Goal: Find specific page/section: Find specific page/section

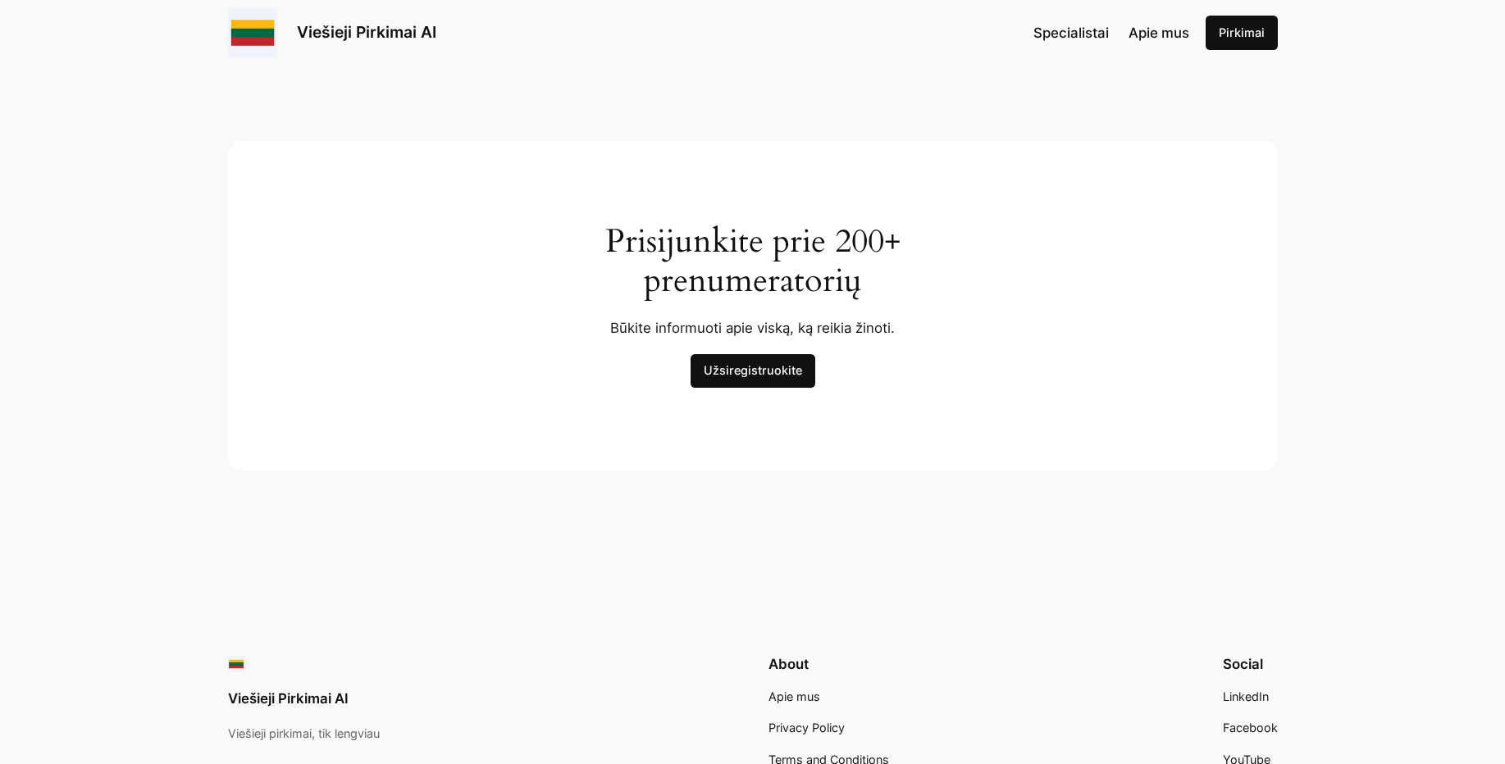
scroll to position [5175, 0]
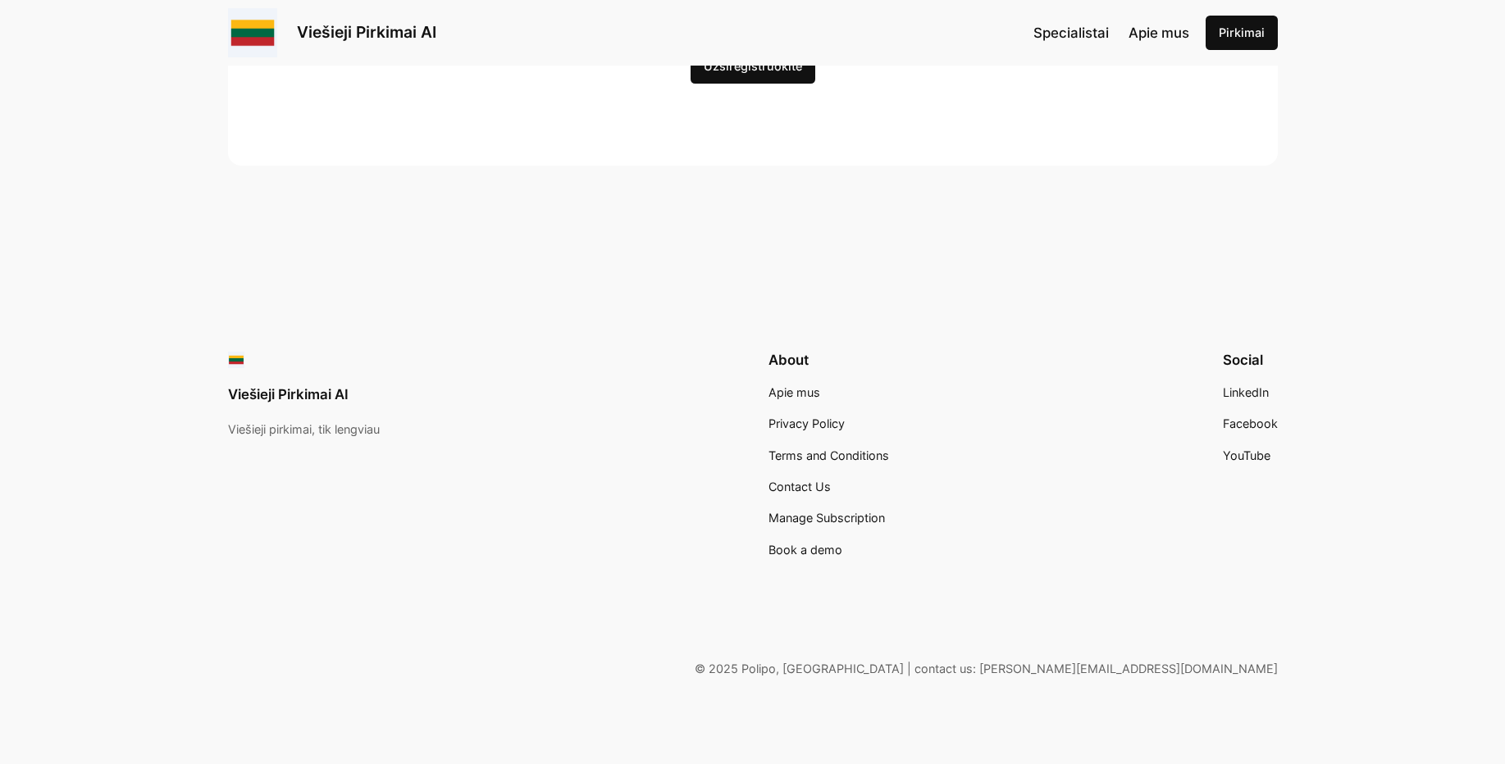
click at [782, 390] on span "Apie mus" at bounding box center [794, 392] width 52 height 14
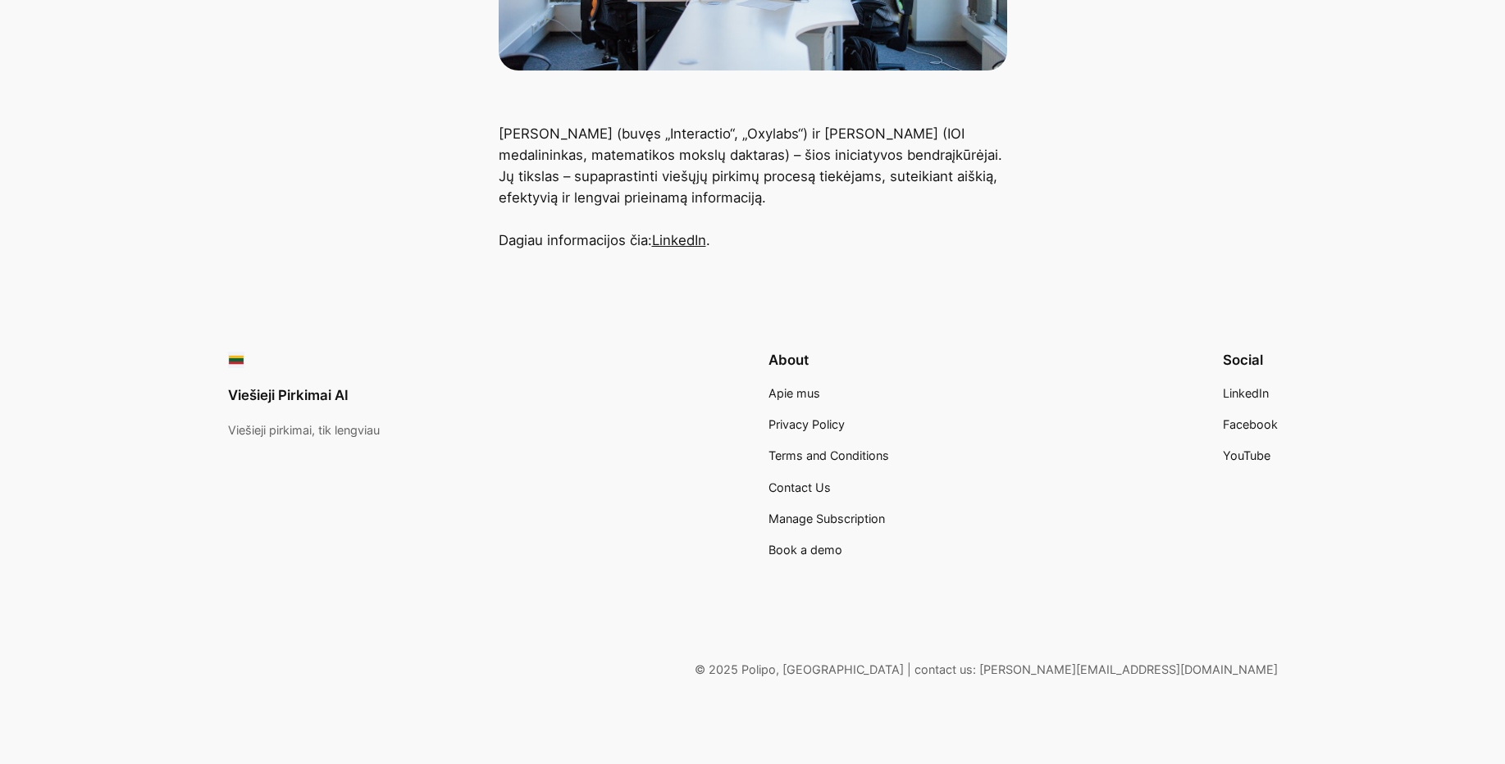
scroll to position [352, 0]
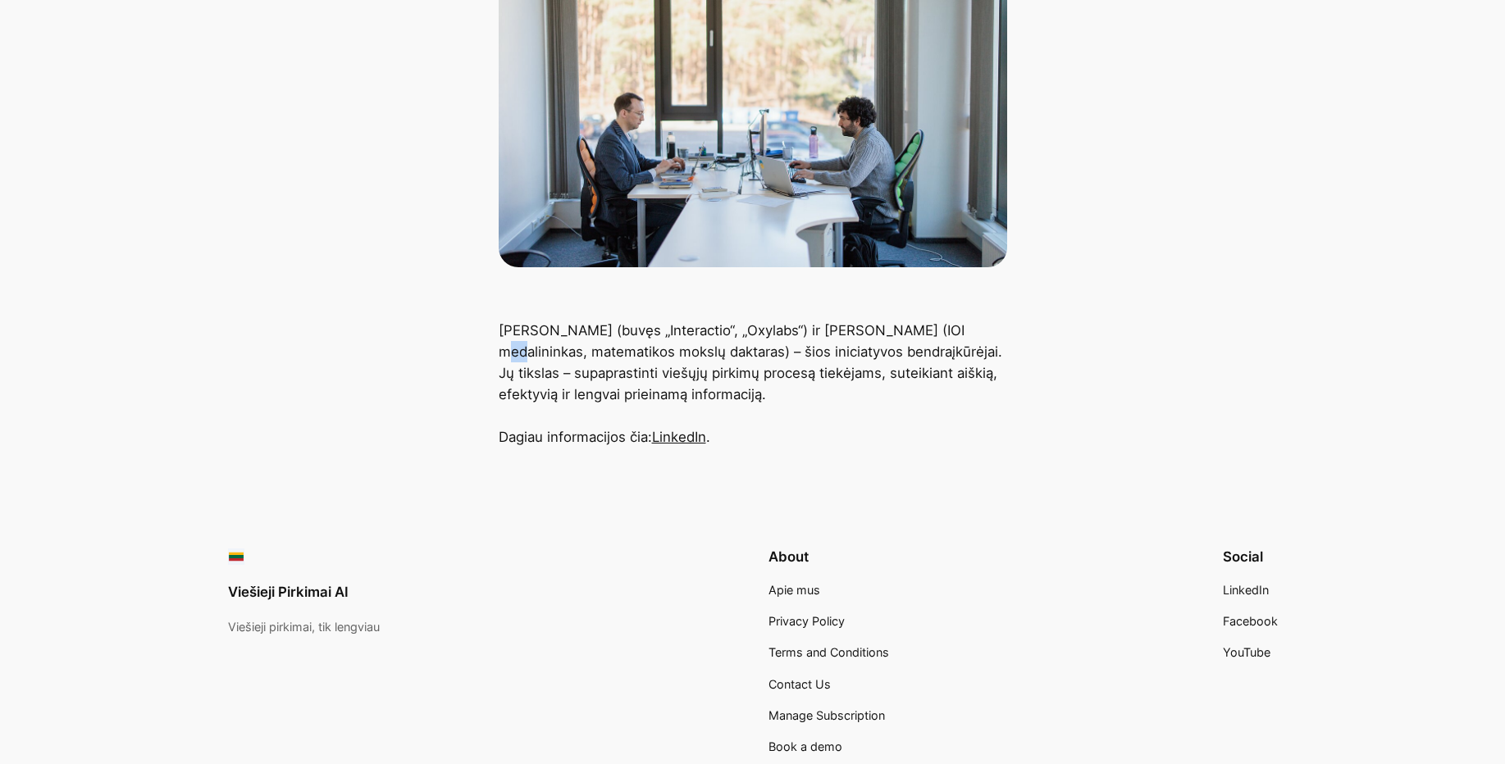
drag, startPoint x: 936, startPoint y: 332, endPoint x: 954, endPoint y: 331, distance: 18.1
click at [954, 331] on p "Giovanni Proietta (buvęs „Interactio“, „Oxylabs“) ir Massimo Cairo (IOI medalin…" at bounding box center [753, 384] width 508 height 128
click at [928, 351] on p "Giovanni Proietta (buvęs „Interactio“, „Oxylabs“) ir Massimo Cairo (IOI medalin…" at bounding box center [753, 384] width 508 height 128
drag, startPoint x: 930, startPoint y: 328, endPoint x: 961, endPoint y: 335, distance: 32.0
click at [961, 327] on p "Giovanni Proietta (buvęs „Interactio“, „Oxylabs“) ir Massimo Cairo (IOI medalin…" at bounding box center [753, 384] width 508 height 128
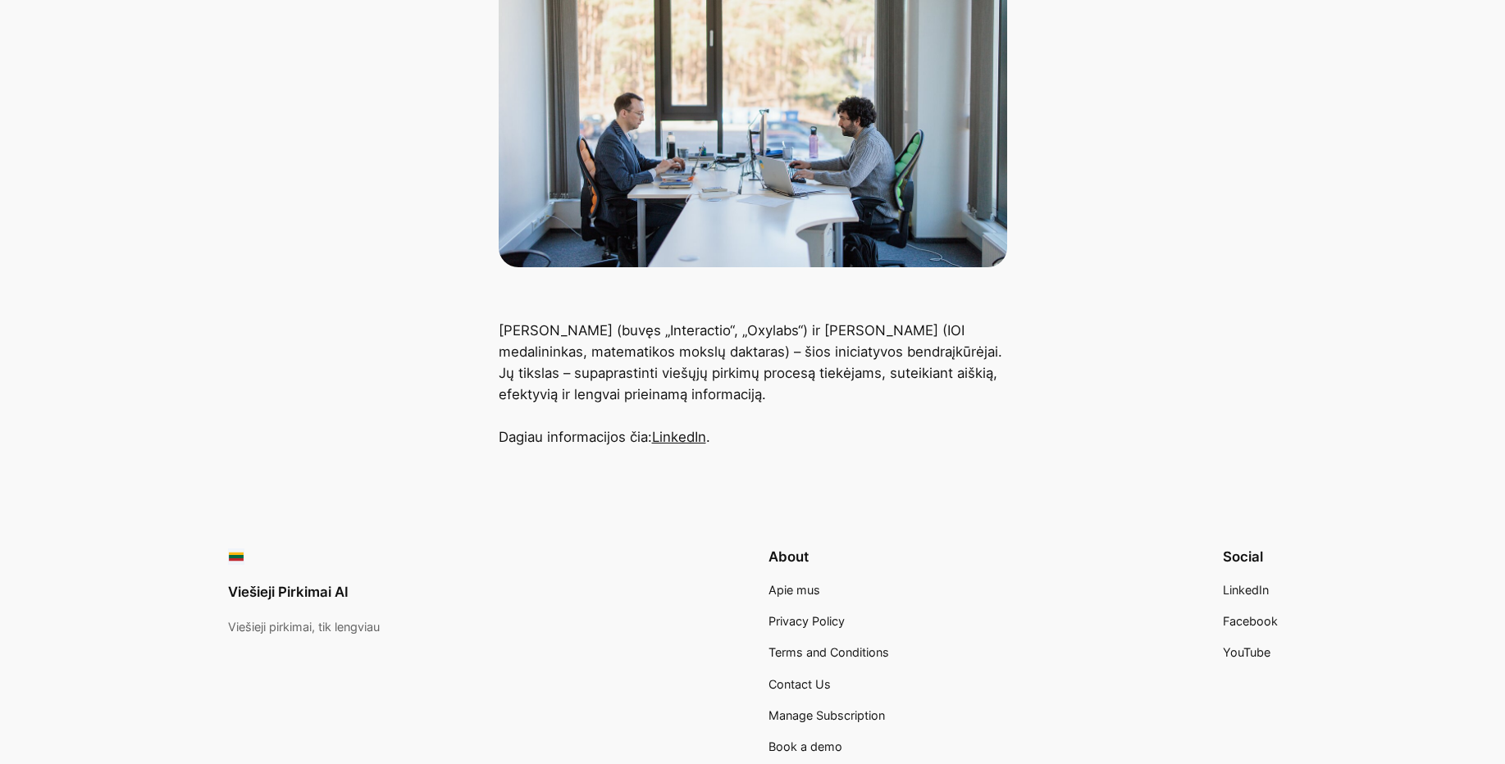
click at [736, 387] on p "Giovanni Proietta (buvęs „Interactio“, „Oxylabs“) ir Massimo Cairo (IOI medalin…" at bounding box center [753, 384] width 508 height 128
drag, startPoint x: 522, startPoint y: 337, endPoint x: 757, endPoint y: 378, distance: 238.1
click at [634, 350] on p "Giovanni Proietta (buvęs „Interactio“, „Oxylabs“) ir Massimo Cairo (IOI medalin…" at bounding box center [753, 384] width 508 height 128
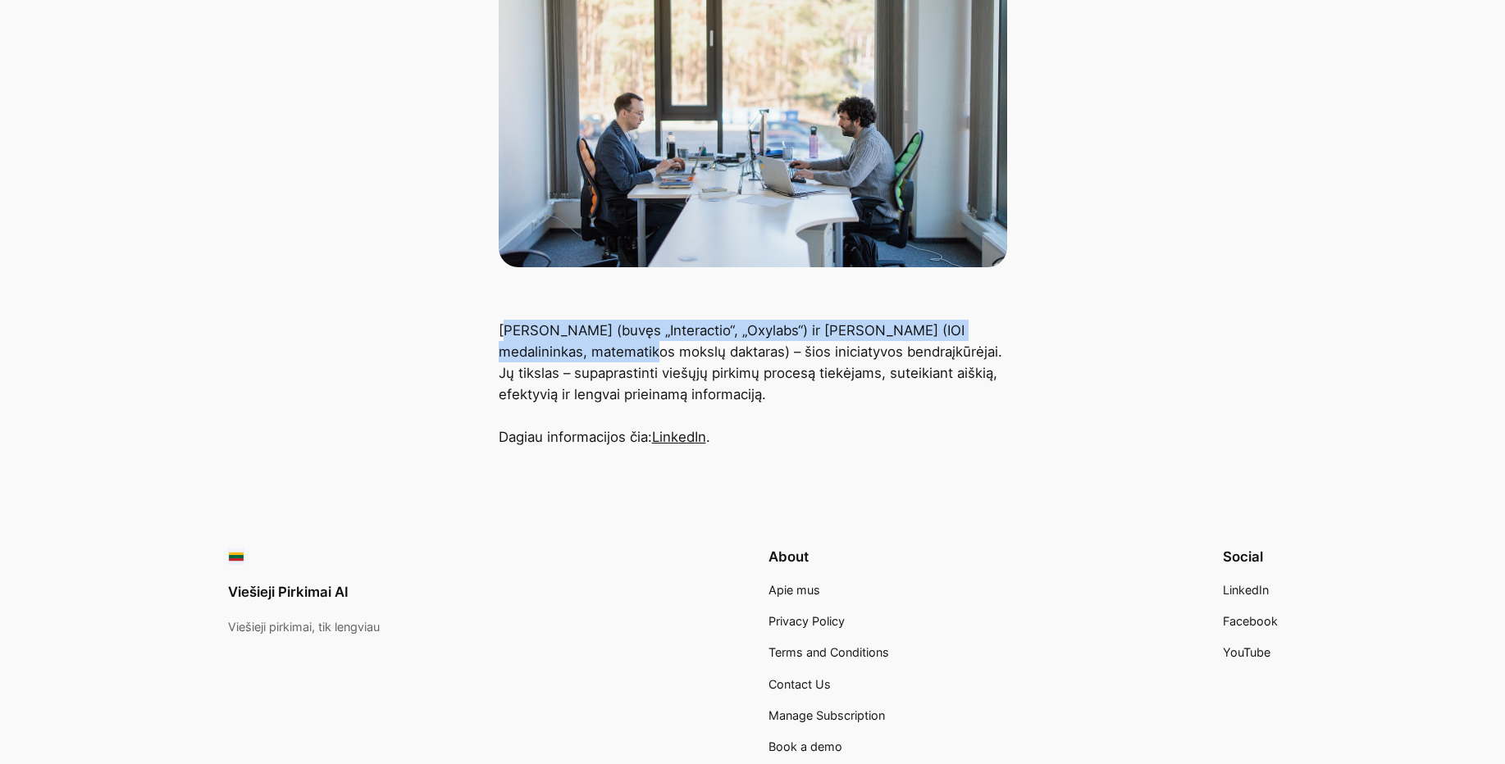
click at [633, 357] on p "Giovanni Proietta (buvęs „Interactio“, „Oxylabs“) ir Massimo Cairo (IOI medalin…" at bounding box center [753, 384] width 508 height 128
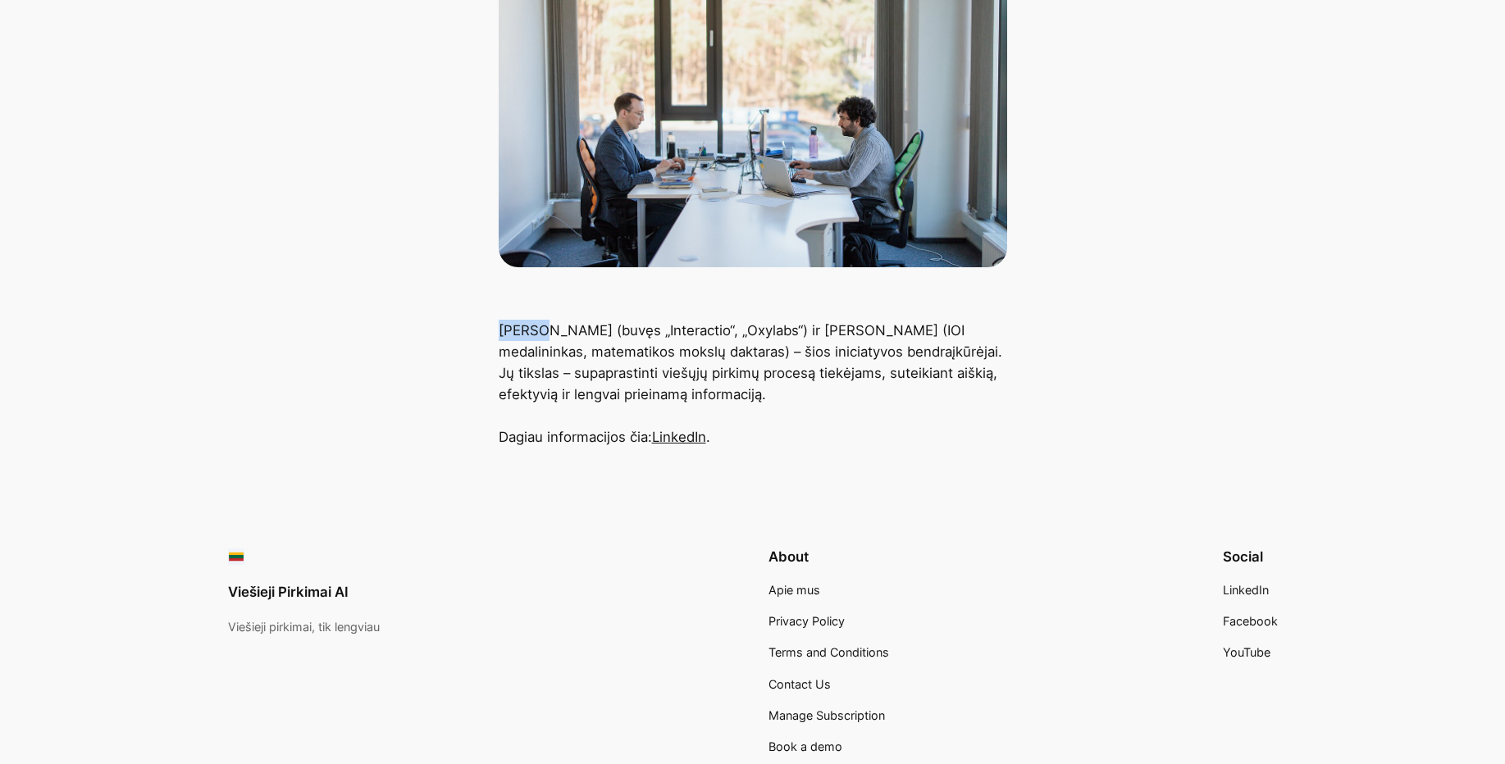
click at [709, 352] on main "Apie mus Giovanni Proietta (buvęs „Interactio“, „Oxylabs“) ir Massimo Cairo (IO…" at bounding box center [752, 88] width 1505 height 718
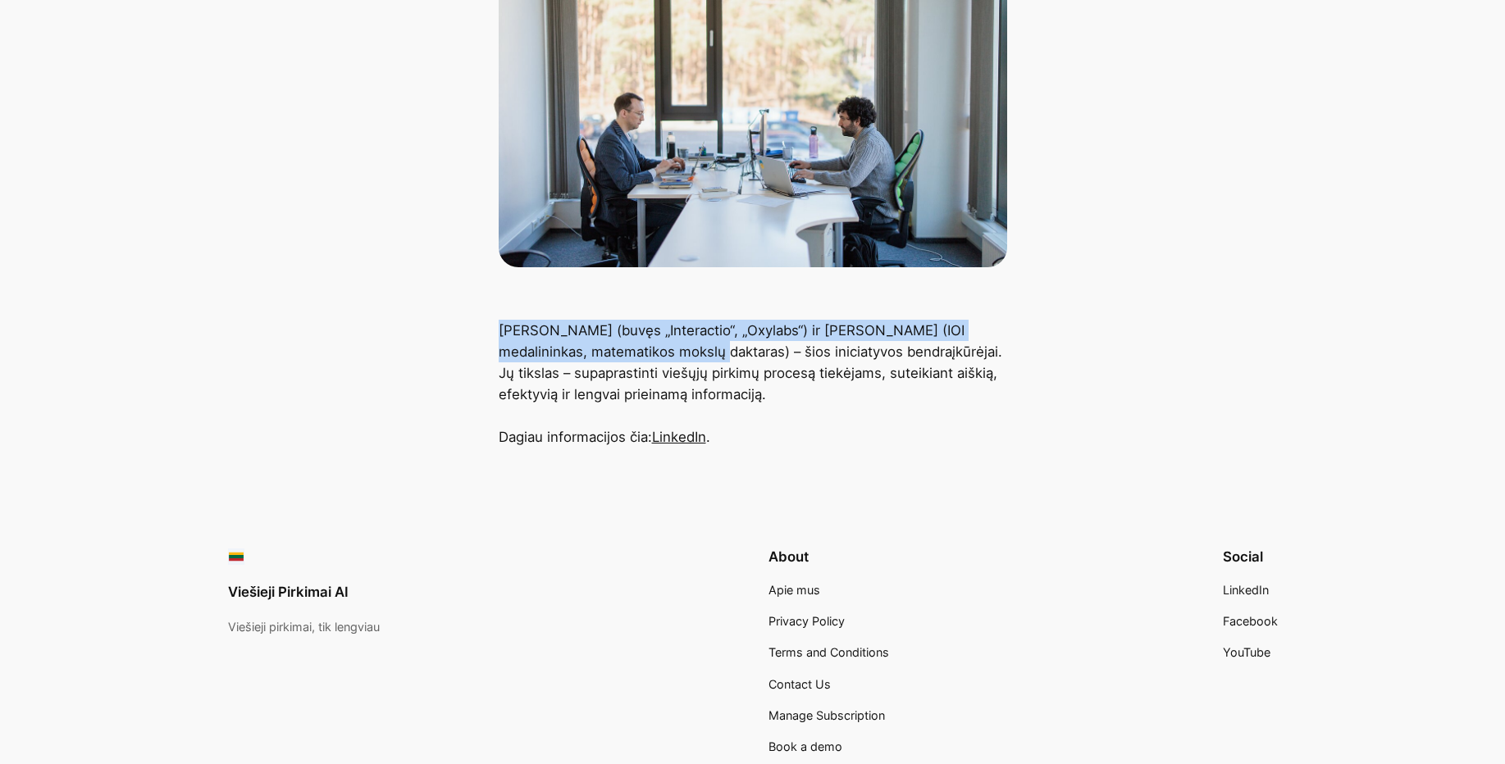
drag, startPoint x: 769, startPoint y: 389, endPoint x: 496, endPoint y: 302, distance: 286.6
click at [567, 338] on p "Giovanni Proietta (buvęs „Interactio“, „Oxylabs“) ir Massimo Cairo (IOI medalin…" at bounding box center [753, 384] width 508 height 128
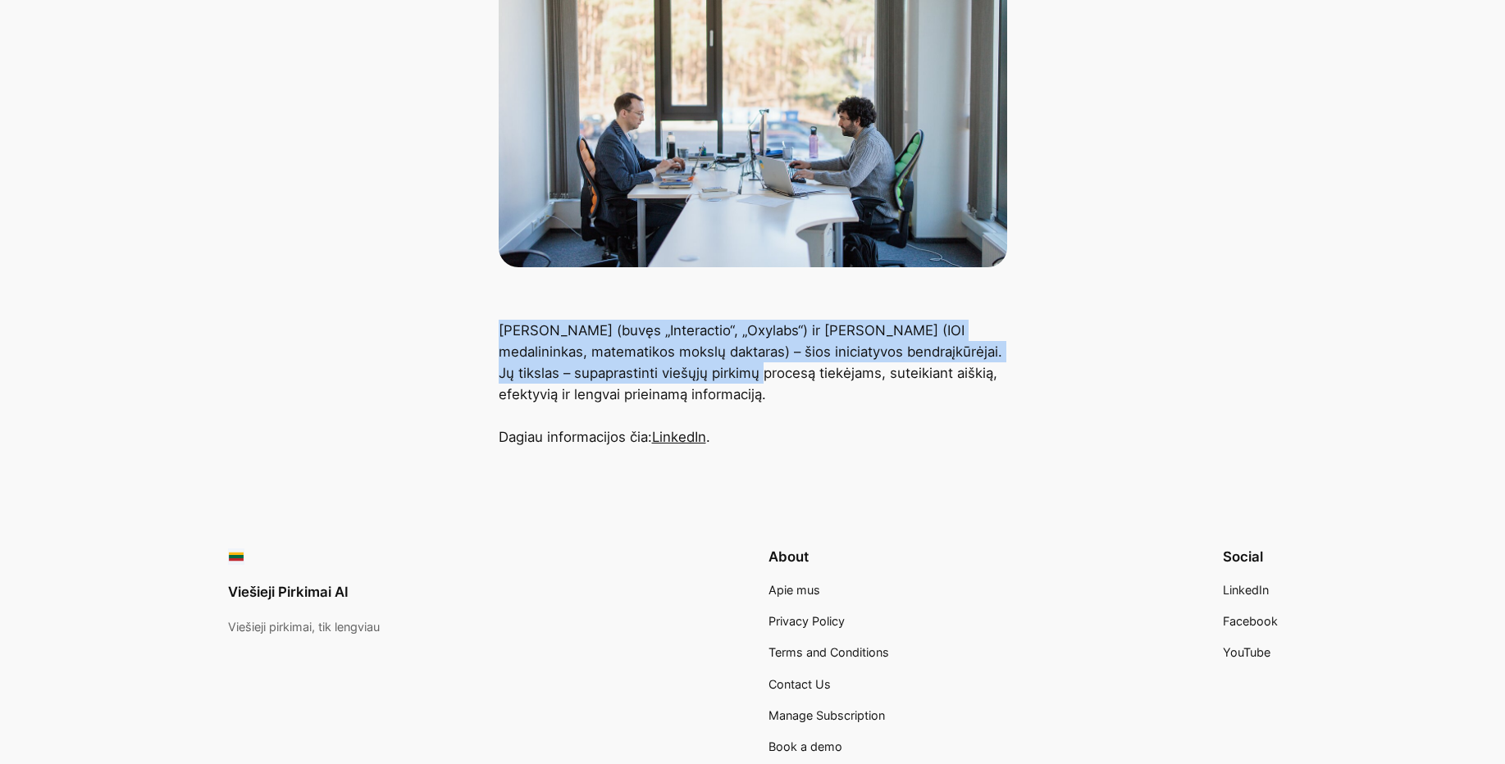
click at [822, 387] on main "Apie mus Giovanni Proietta (buvęs „Interactio“, „Oxylabs“) ir Massimo Cairo (IO…" at bounding box center [752, 88] width 1505 height 718
click at [931, 403] on p "Giovanni Proietta (buvęs „Interactio“, „Oxylabs“) ir Massimo Cairo (IOI medalin…" at bounding box center [753, 384] width 508 height 128
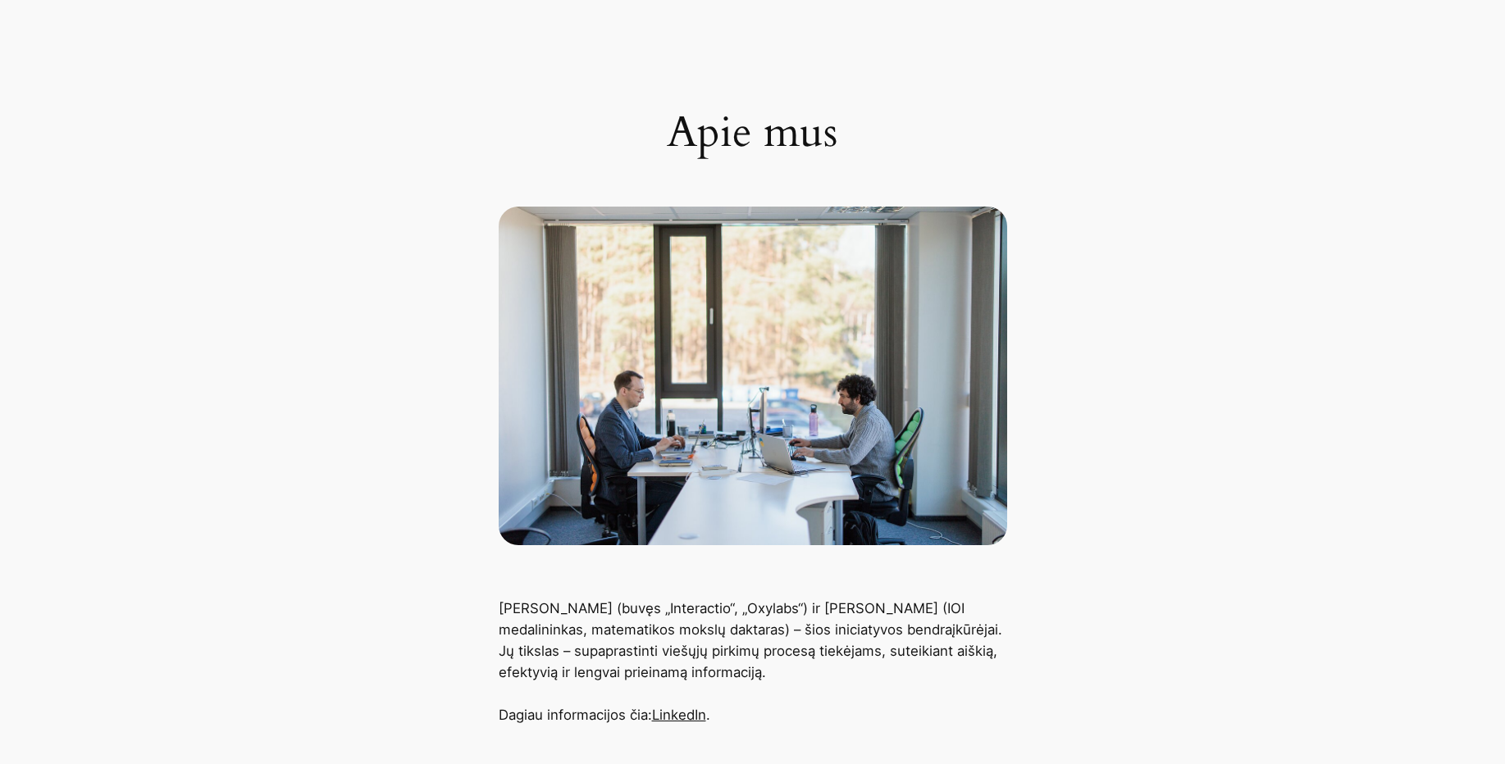
scroll to position [0, 0]
